Goal: Complete Application Form: Complete application form

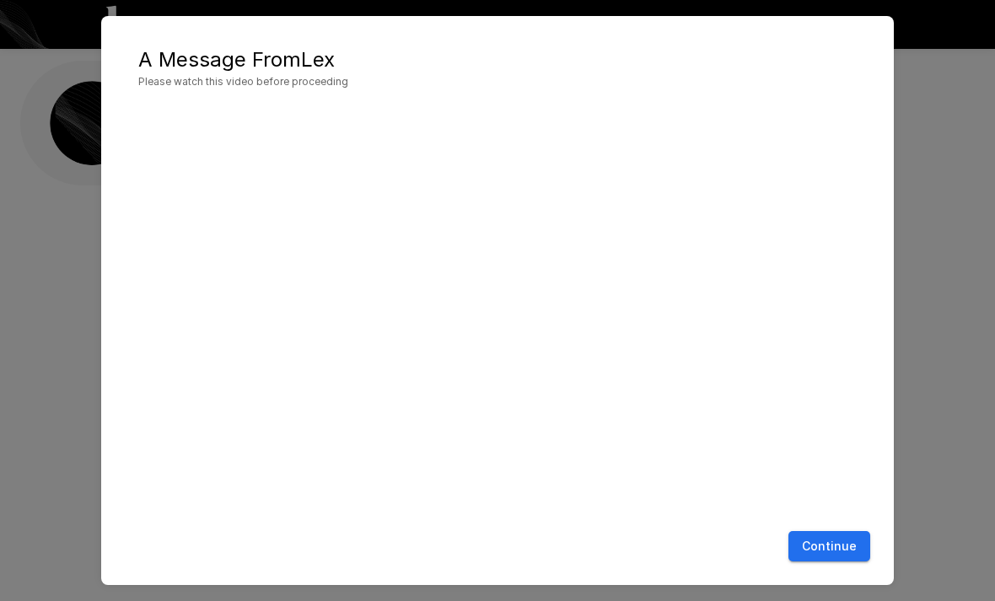
click at [841, 545] on button "Continue" at bounding box center [830, 546] width 82 height 31
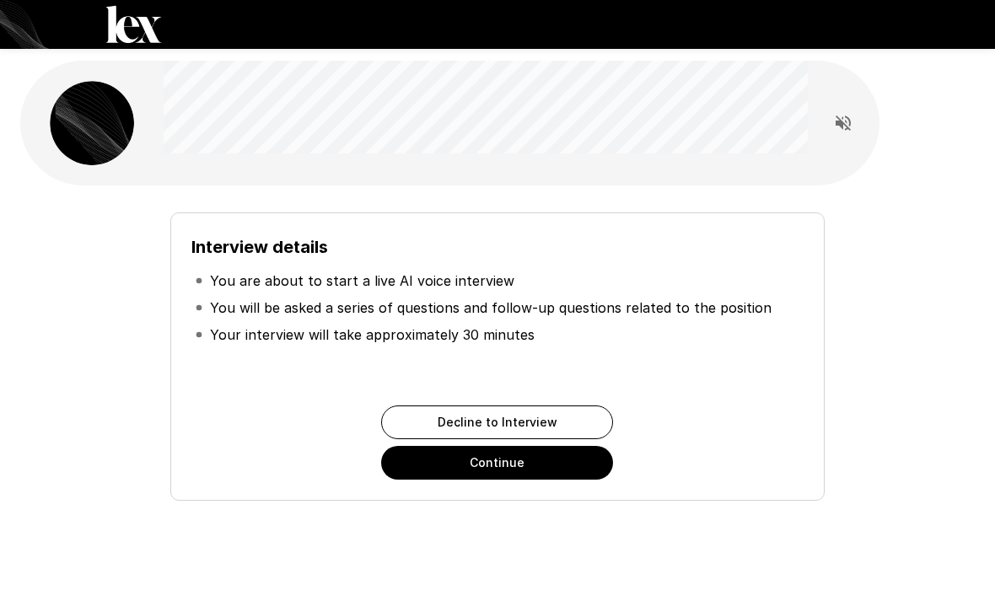
click at [576, 458] on button "Continue" at bounding box center [497, 463] width 232 height 34
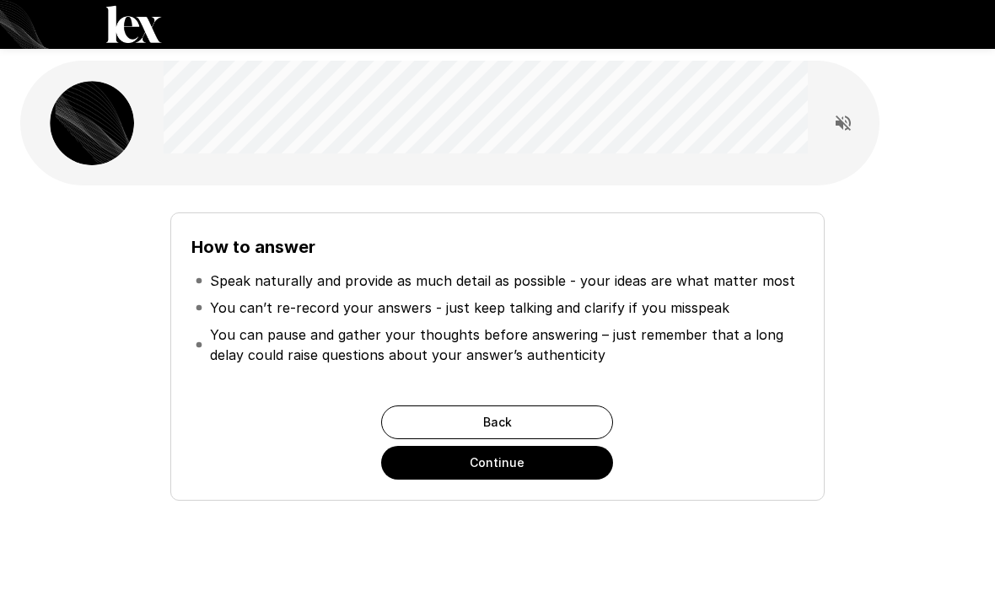
click at [552, 460] on button "Continue" at bounding box center [497, 463] width 232 height 34
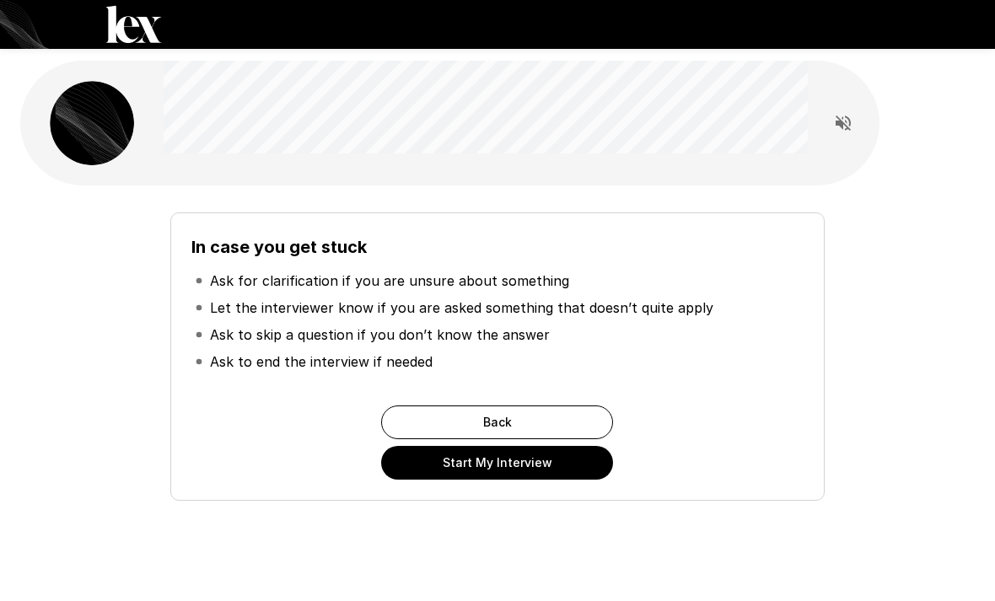
click at [554, 460] on button "Start My Interview" at bounding box center [497, 463] width 232 height 34
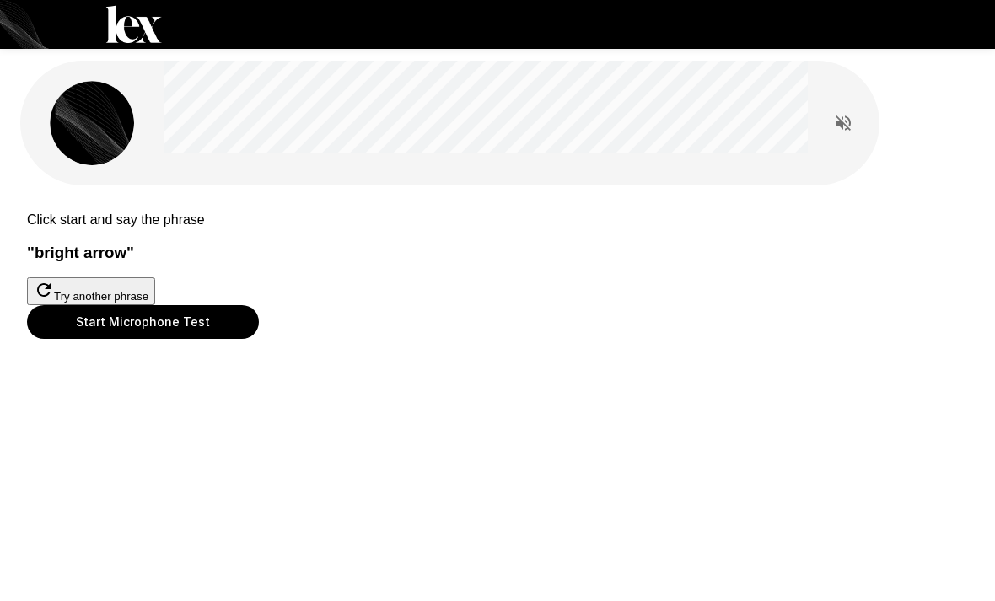
click at [259, 339] on button "Start Microphone Test" at bounding box center [143, 322] width 232 height 34
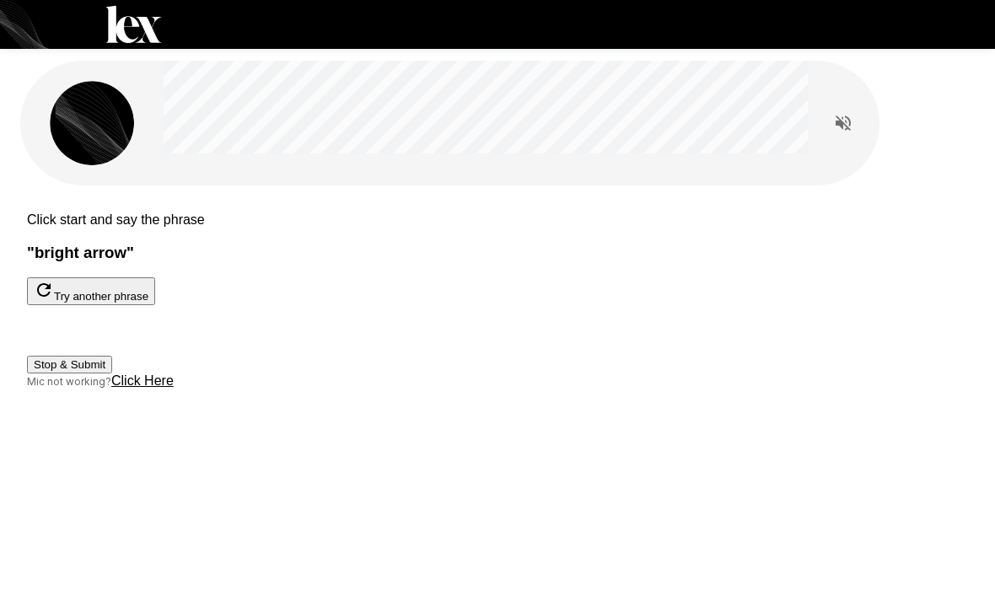
click at [112, 374] on button "Stop & Submit" at bounding box center [69, 365] width 85 height 18
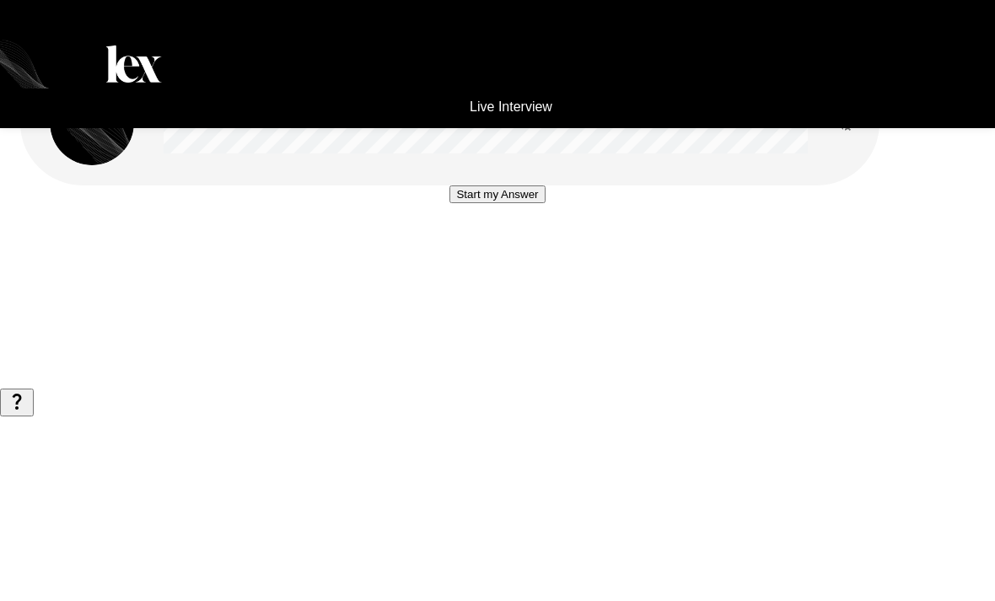
click at [528, 203] on button "Start my Answer" at bounding box center [497, 195] width 95 height 18
click at [501, 254] on button "Stop & Submit" at bounding box center [497, 245] width 85 height 18
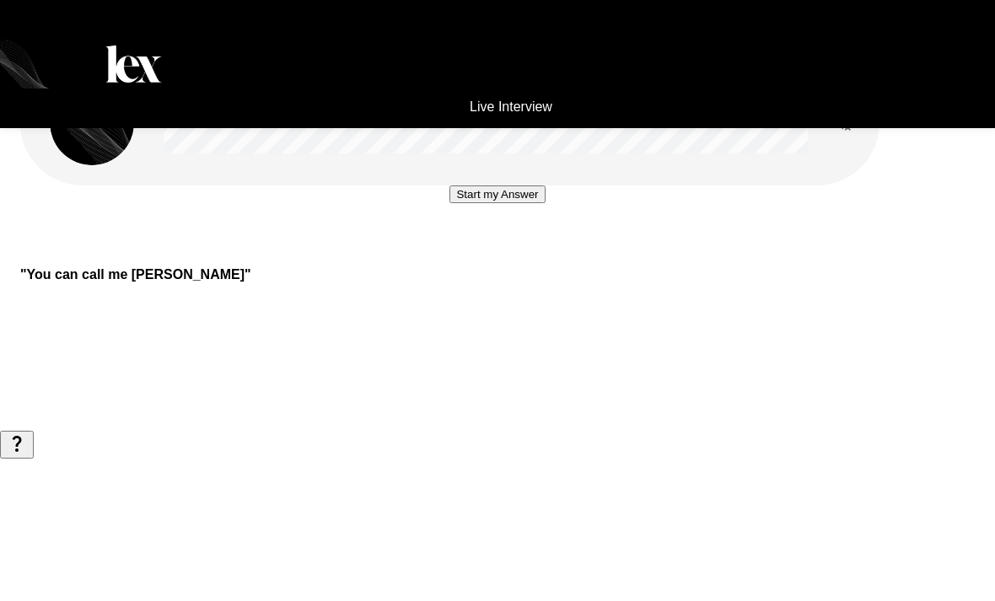
click at [531, 203] on button "Start my Answer" at bounding box center [497, 195] width 95 height 18
click at [506, 254] on button "Stop & Submit" at bounding box center [497, 245] width 85 height 18
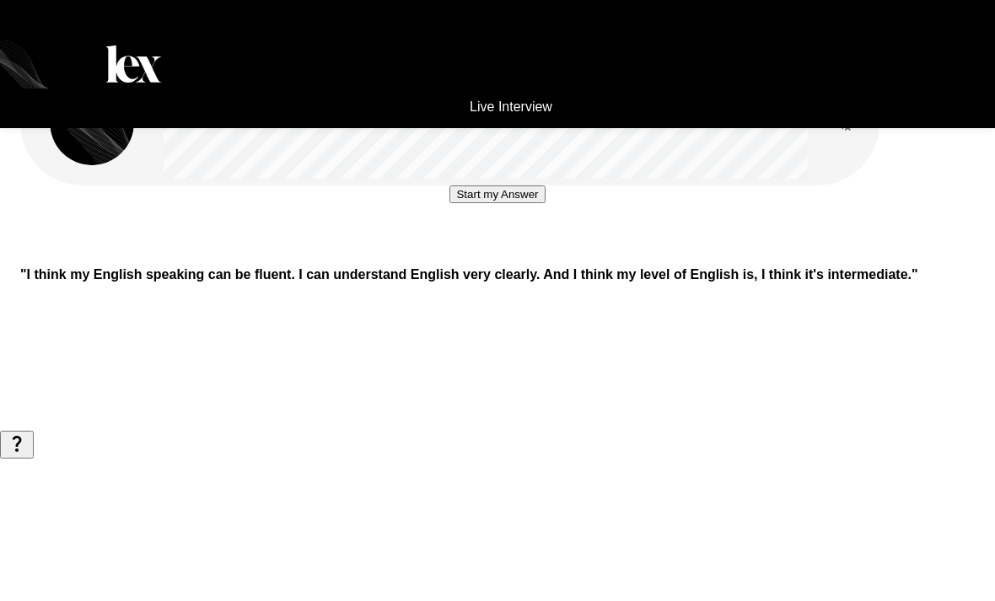
click at [525, 203] on button "Start my Answer" at bounding box center [497, 195] width 95 height 18
click at [507, 254] on button "Stop & Submit" at bounding box center [497, 245] width 85 height 18
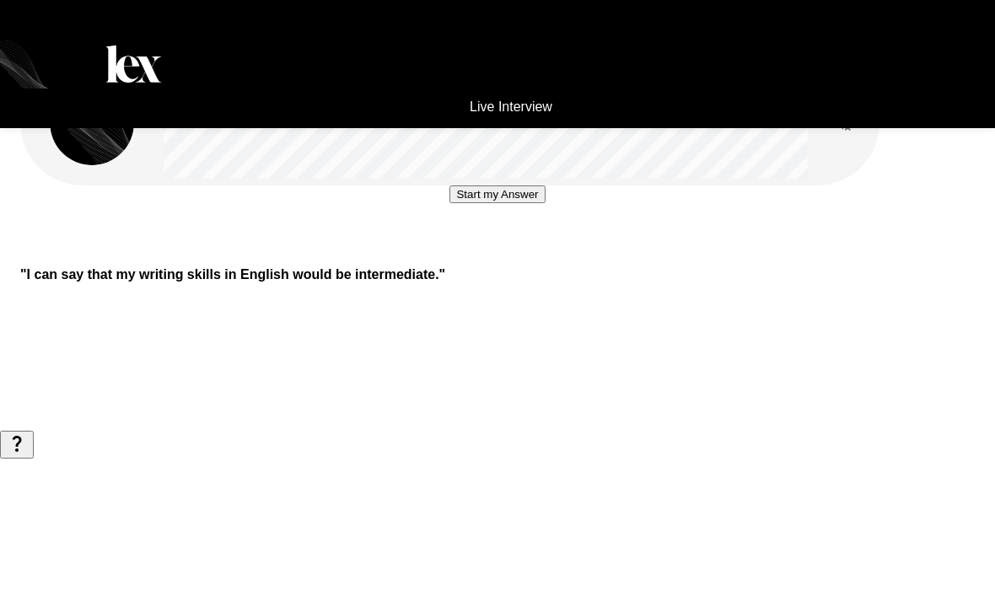
click at [545, 203] on button "Start my Answer" at bounding box center [497, 195] width 95 height 18
click at [501, 254] on button "Stop & Submit" at bounding box center [497, 245] width 85 height 18
click at [497, 203] on button "Start my Answer" at bounding box center [497, 195] width 95 height 18
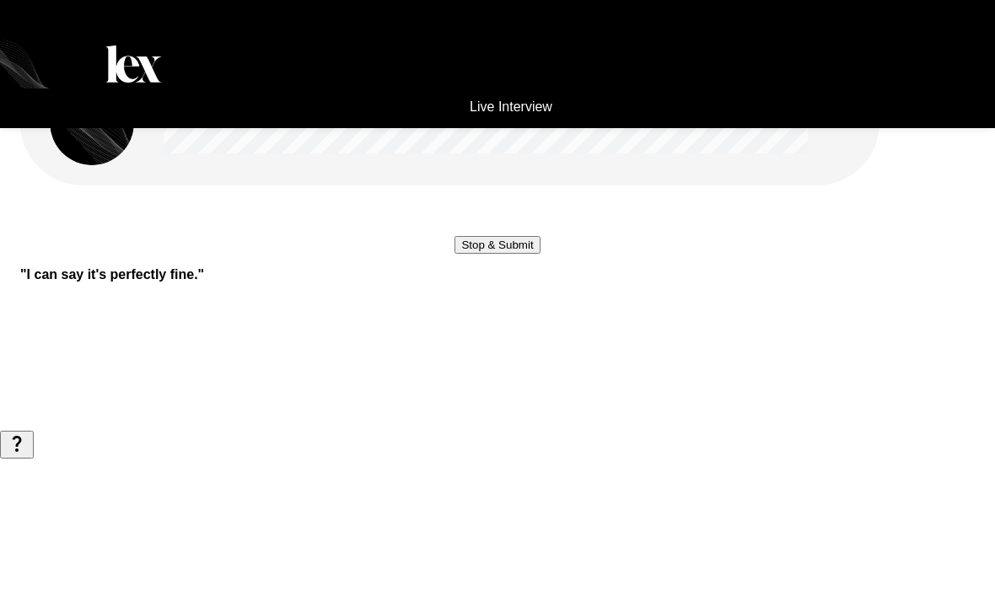
click at [510, 254] on button "Stop & Submit" at bounding box center [497, 245] width 85 height 18
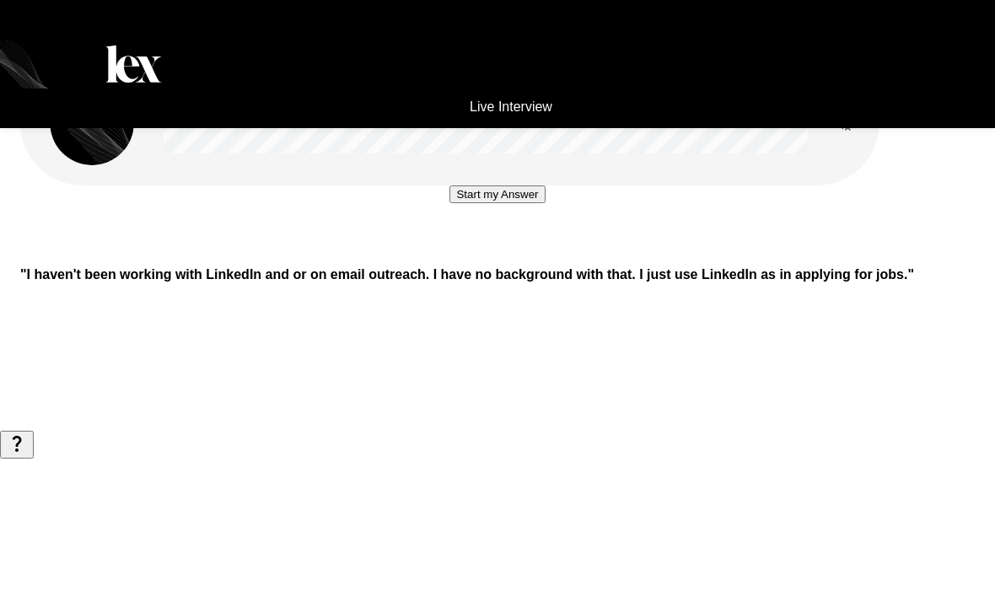
click at [534, 203] on button "Start my Answer" at bounding box center [497, 195] width 95 height 18
click at [540, 254] on button "Stop & Submit" at bounding box center [497, 245] width 85 height 18
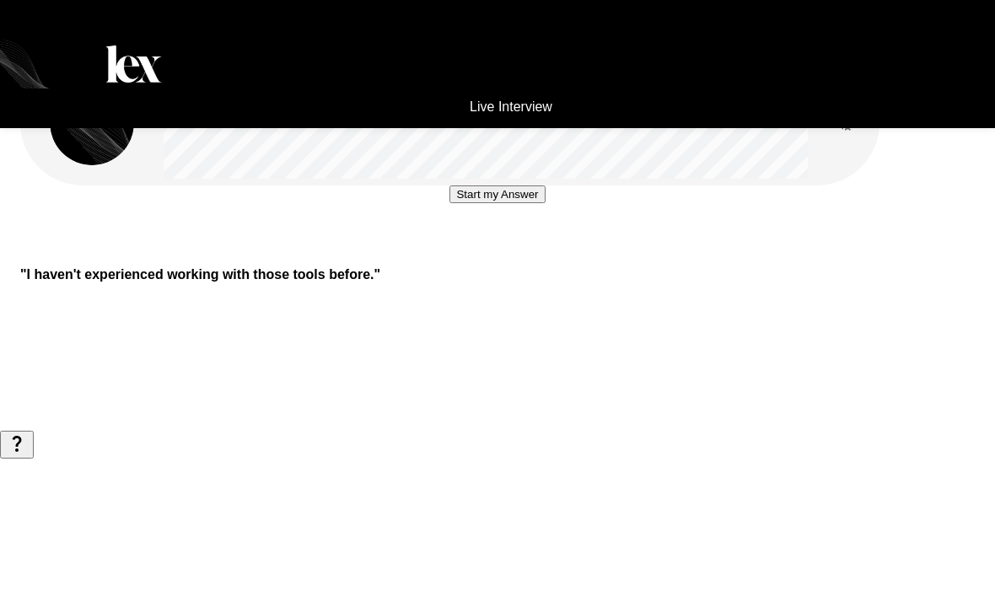
click at [526, 203] on button "Start my Answer" at bounding box center [497, 195] width 95 height 18
click at [510, 254] on button "Stop & Submit" at bounding box center [497, 245] width 85 height 18
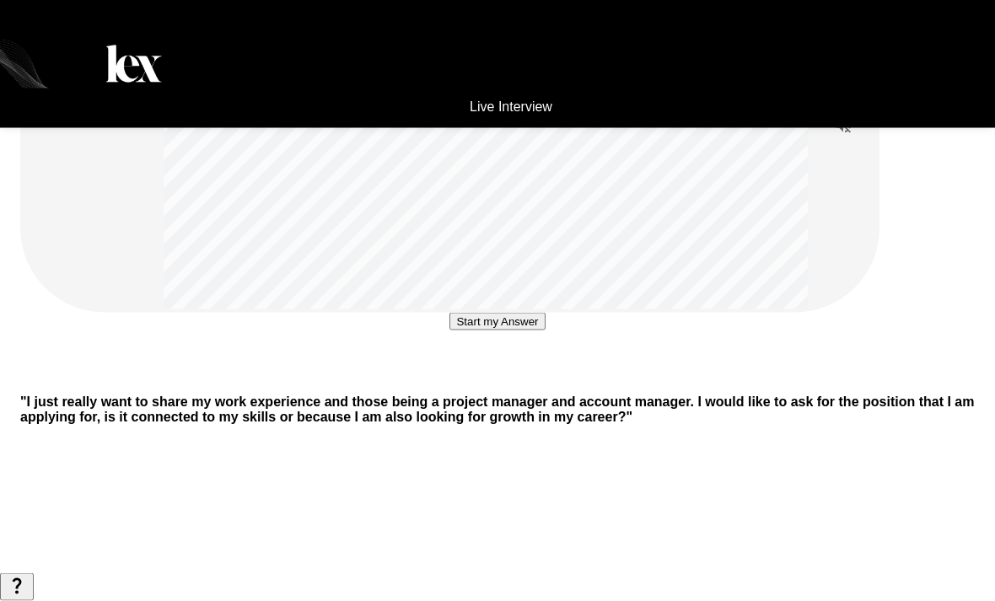
scroll to position [141, 0]
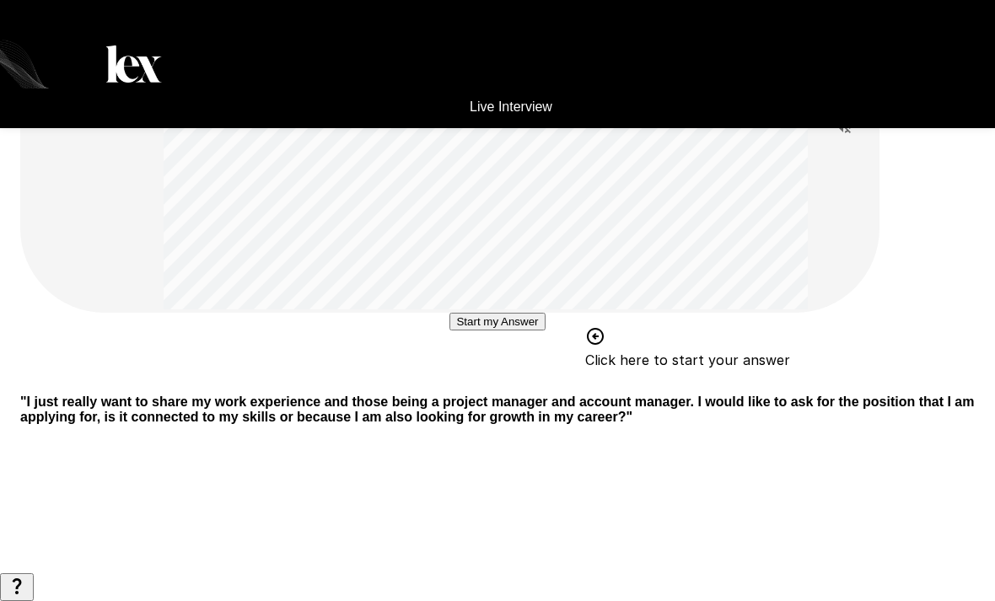
click at [511, 331] on button "Start my Answer" at bounding box center [497, 322] width 95 height 18
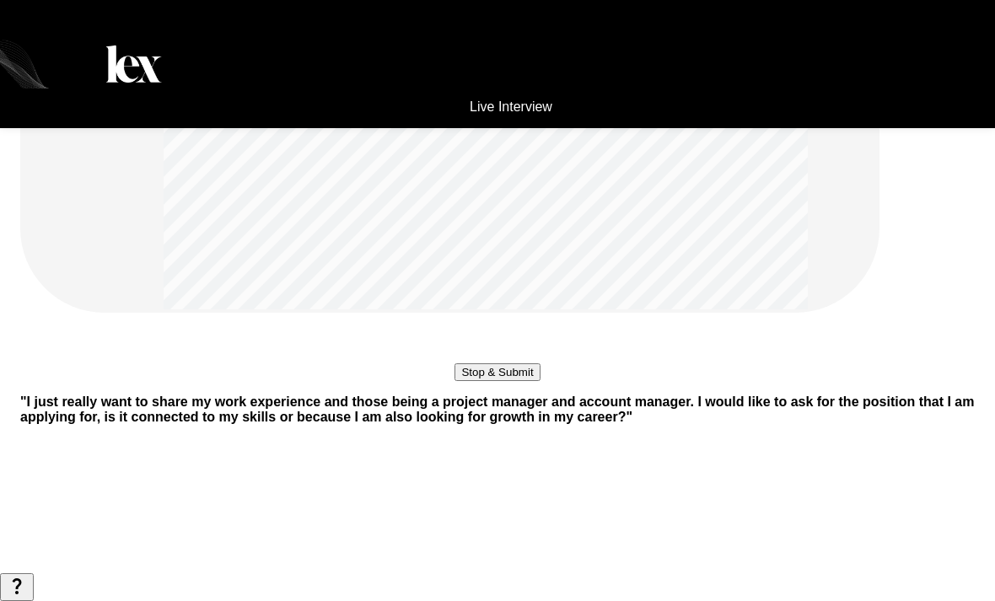
click at [540, 381] on button "Stop & Submit" at bounding box center [497, 372] width 85 height 18
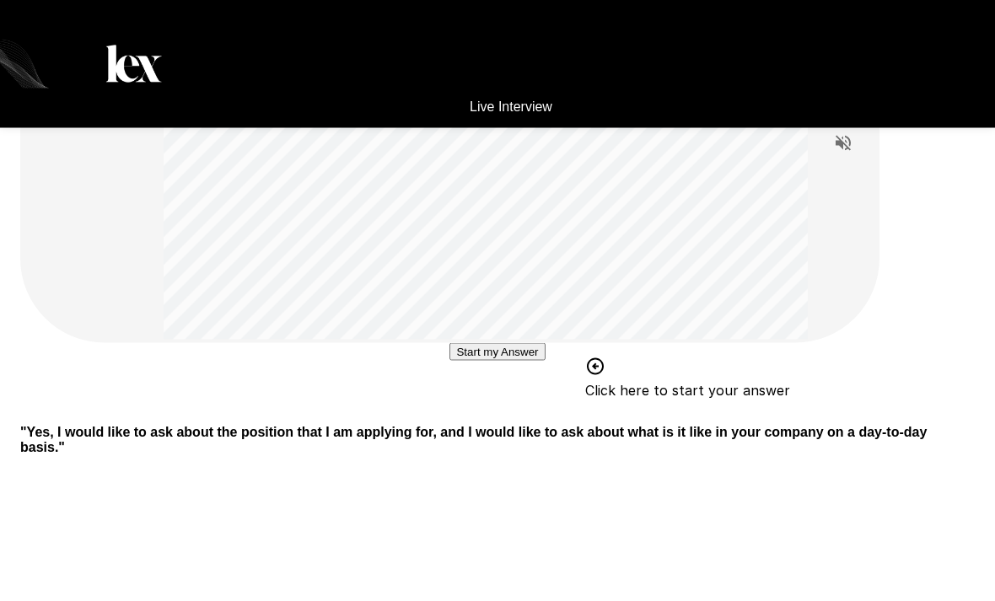
scroll to position [118, 0]
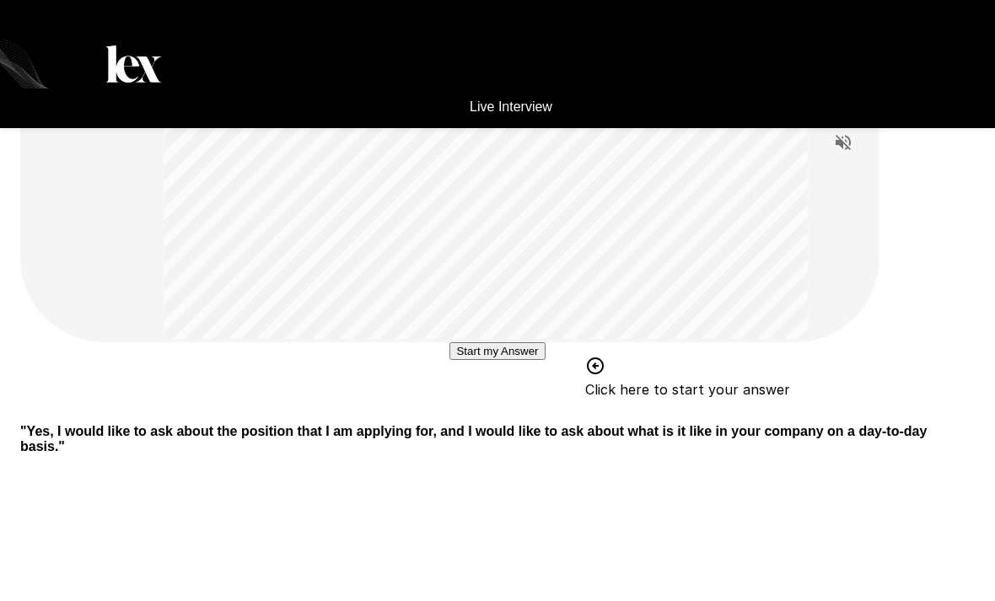
click at [508, 360] on button "Start my Answer" at bounding box center [497, 351] width 95 height 18
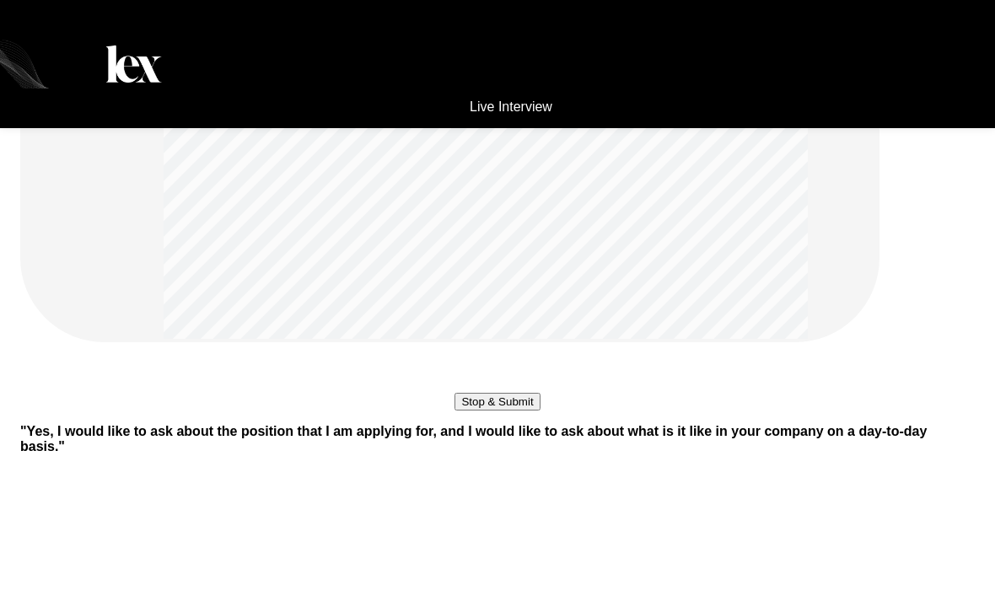
click at [479, 411] on button "Stop & Submit" at bounding box center [497, 402] width 85 height 18
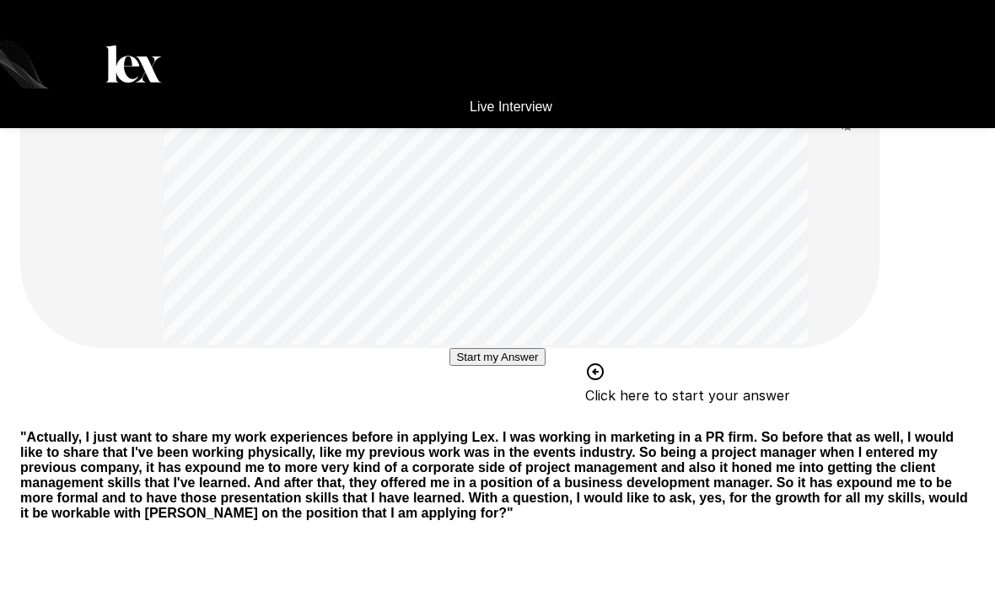
scroll to position [163, 0]
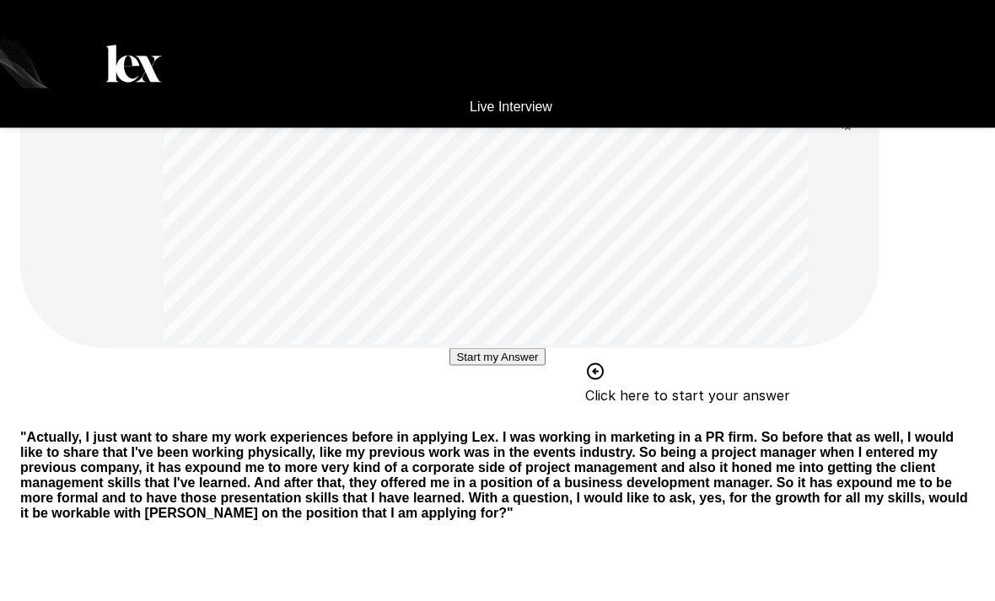
click at [504, 366] on button "Start my Answer" at bounding box center [497, 357] width 95 height 18
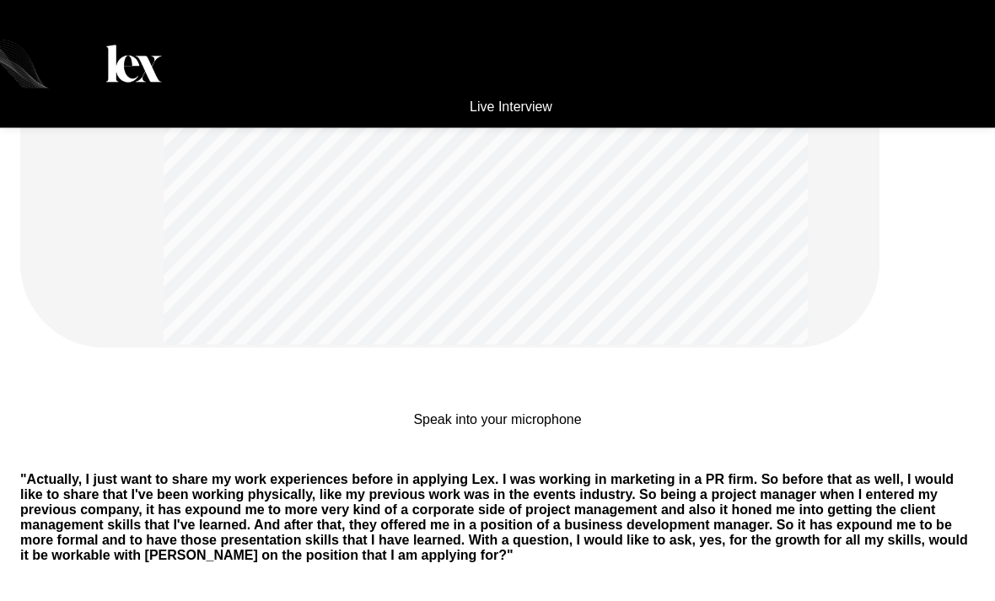
scroll to position [164, 0]
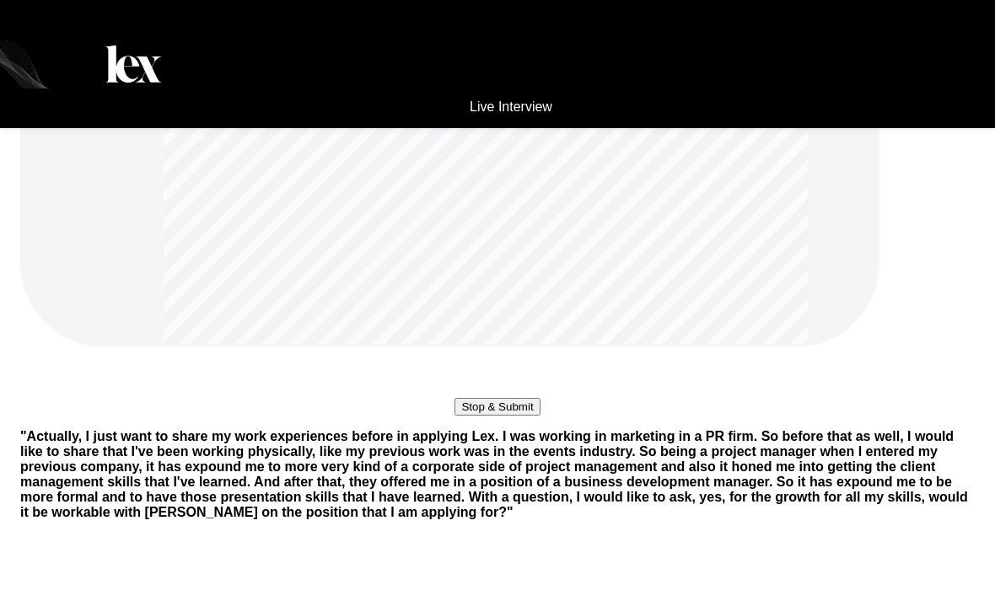
click at [509, 416] on button "Stop & Submit" at bounding box center [497, 407] width 85 height 18
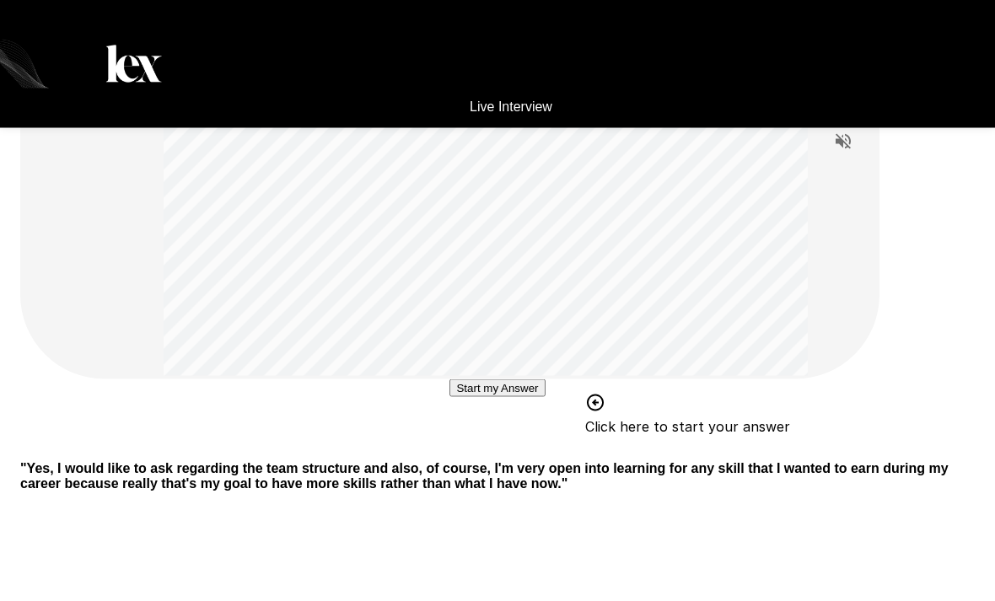
scroll to position [161, 0]
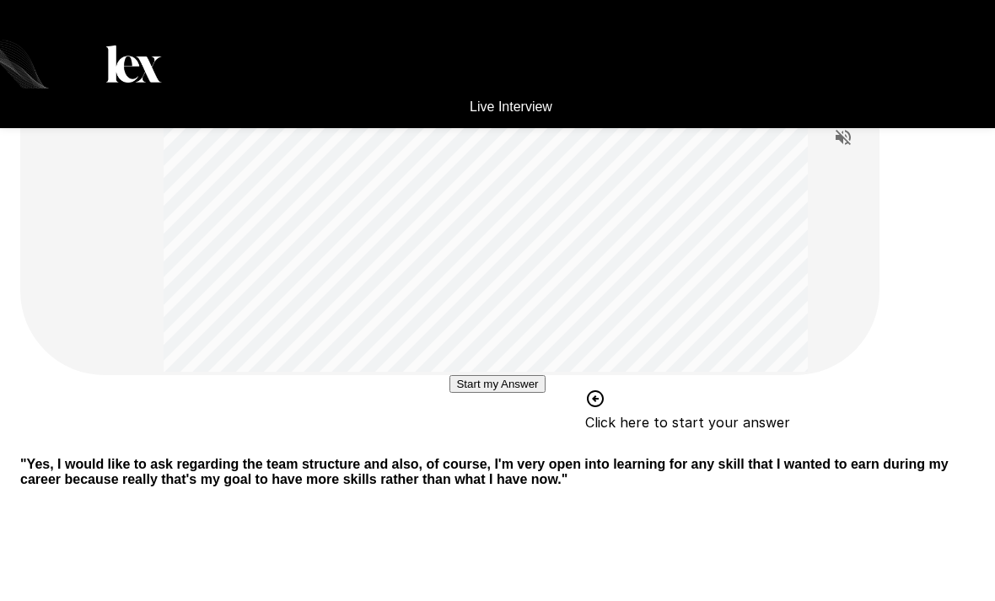
click at [516, 393] on button "Start my Answer" at bounding box center [497, 384] width 95 height 18
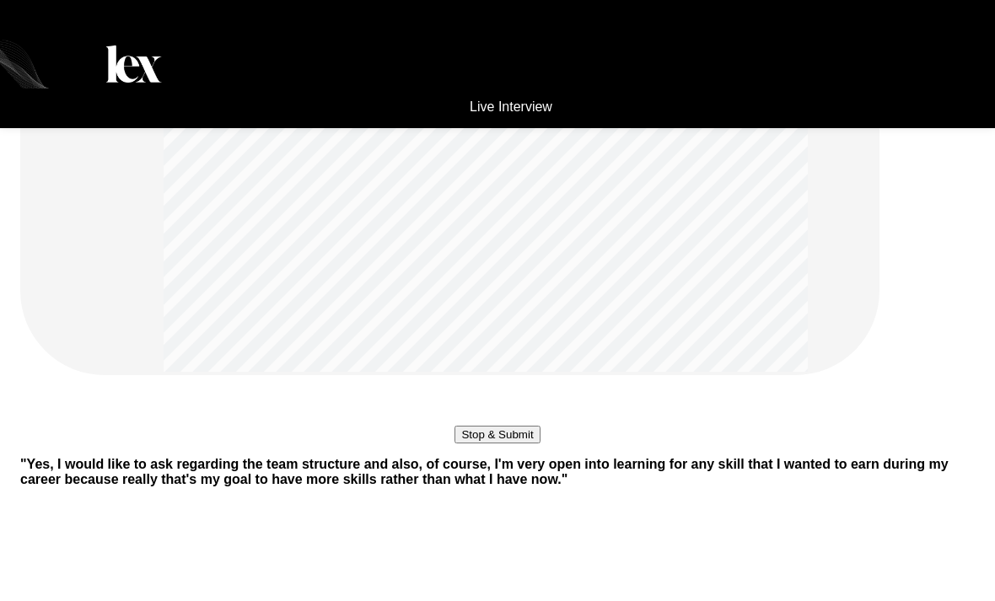
click at [503, 444] on button "Stop & Submit" at bounding box center [497, 435] width 85 height 18
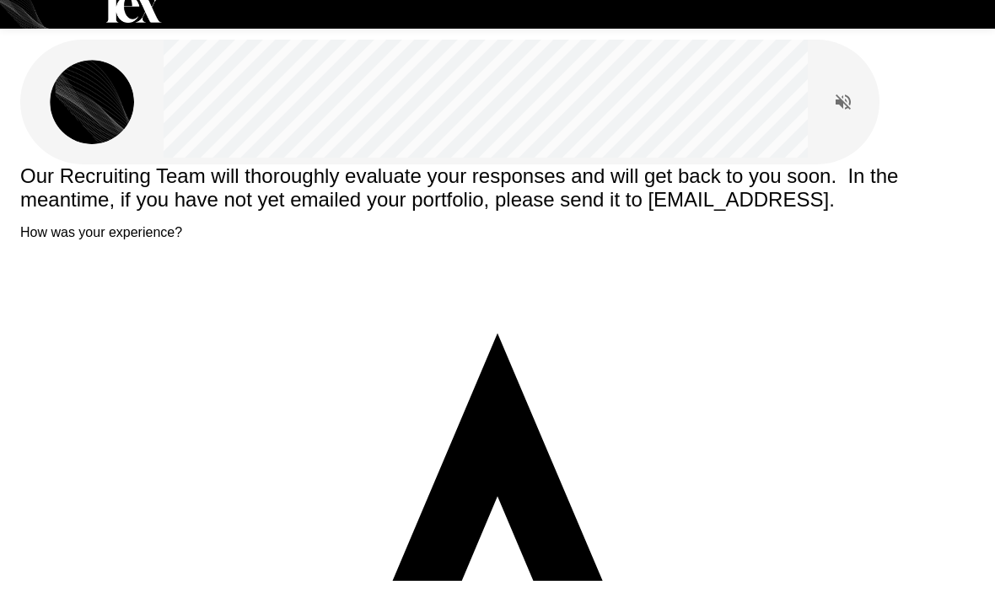
scroll to position [0, 0]
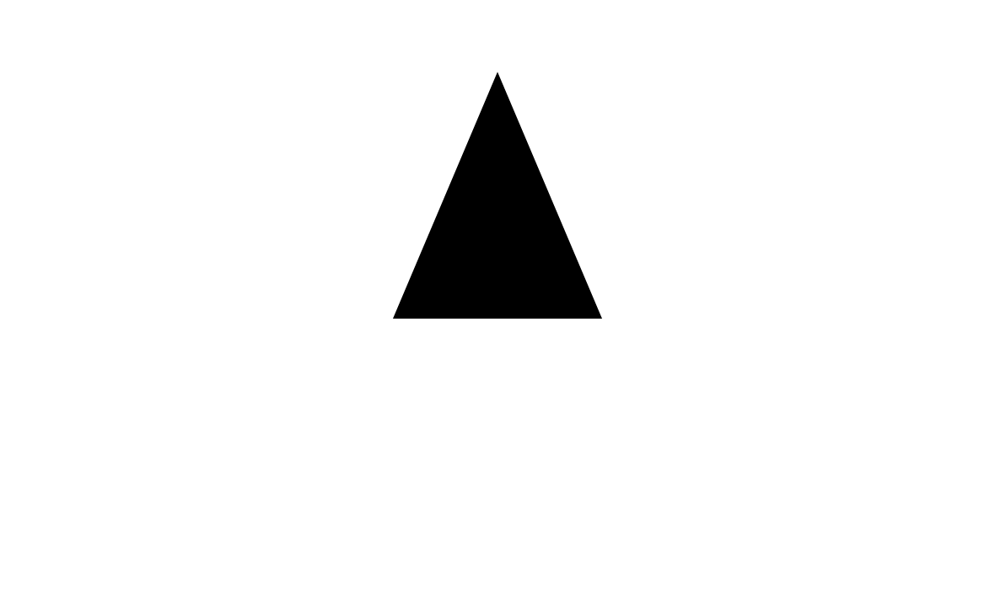
type textarea "*******"
